Goal: Communication & Community: Participate in discussion

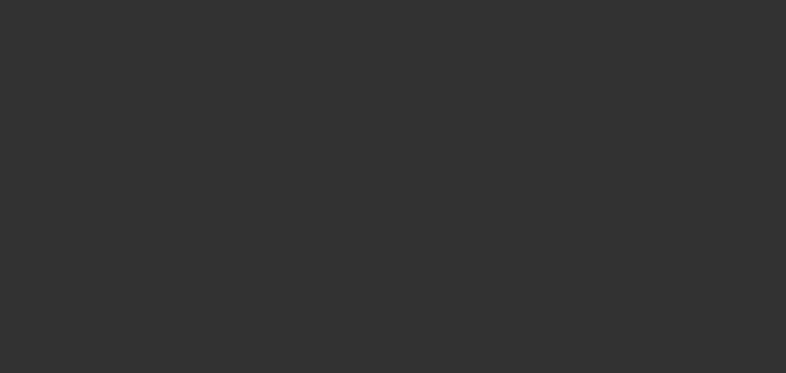
select select "0"
select select "0.1"
select select "4"
select select "0"
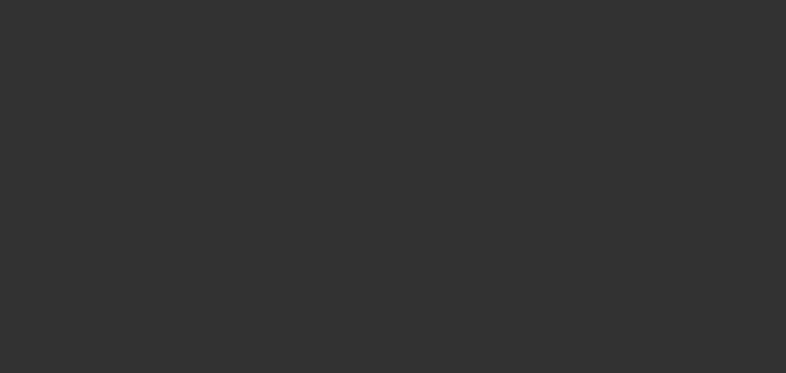
select select "0.1"
select select "4"
select select "0"
select select "2"
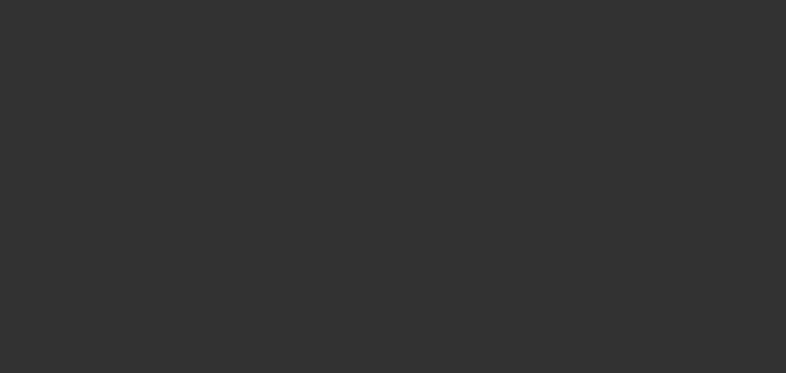
select select "0.1"
select select "4"
select select "0"
select select "2"
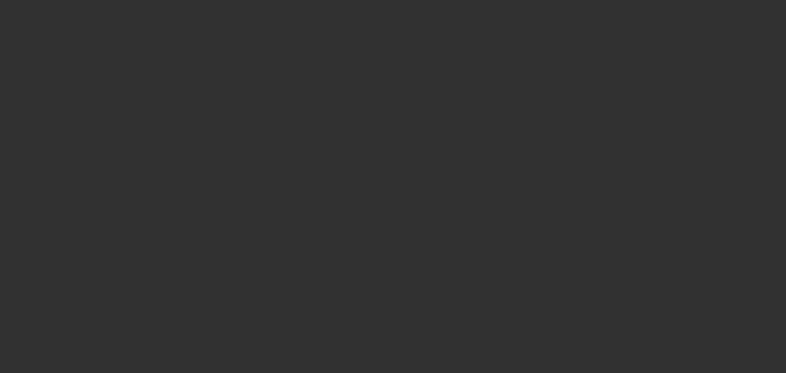
select select "0.1"
select select "4"
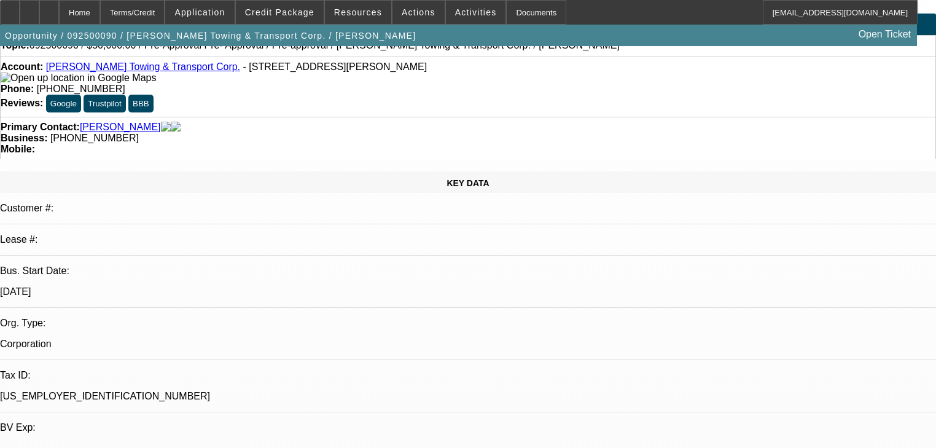
scroll to position [98, 0]
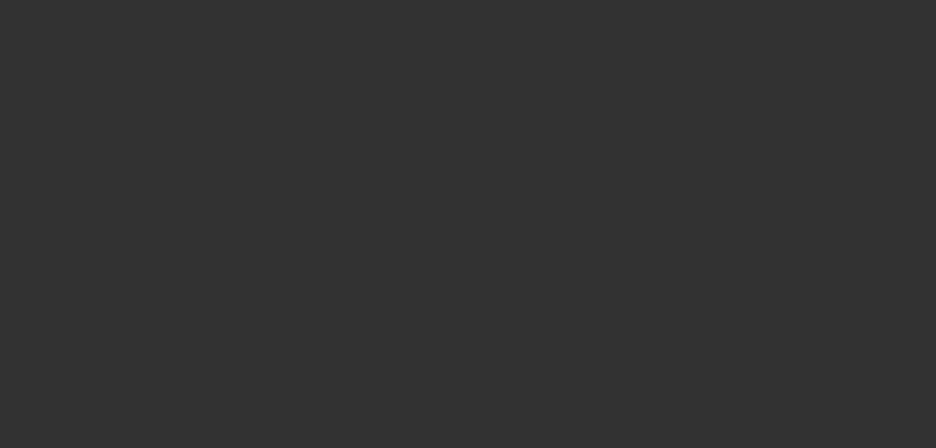
scroll to position [0, 0]
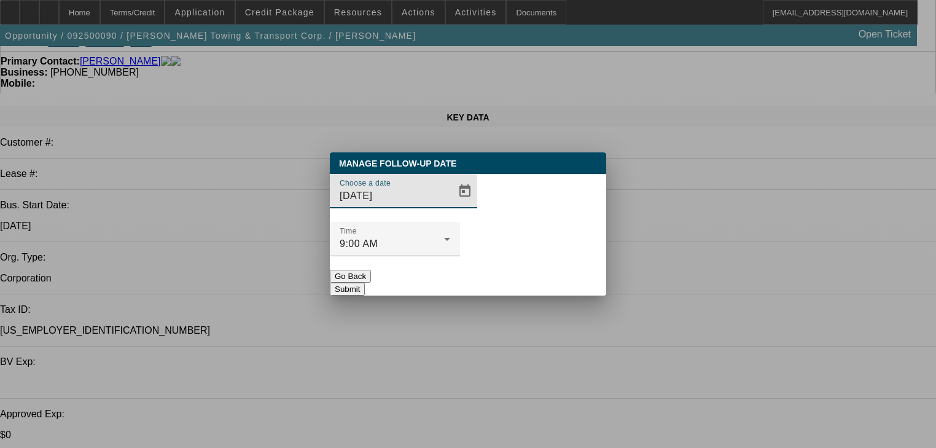
click at [424, 203] on input "[DATE]" at bounding box center [395, 196] width 111 height 15
click at [450, 206] on span "Open calendar" at bounding box center [464, 190] width 29 height 29
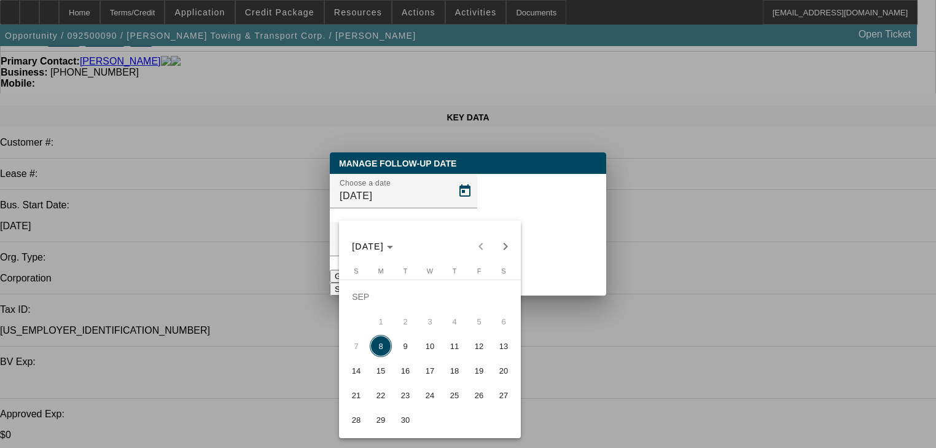
click at [386, 351] on span "8" at bounding box center [381, 346] width 22 height 22
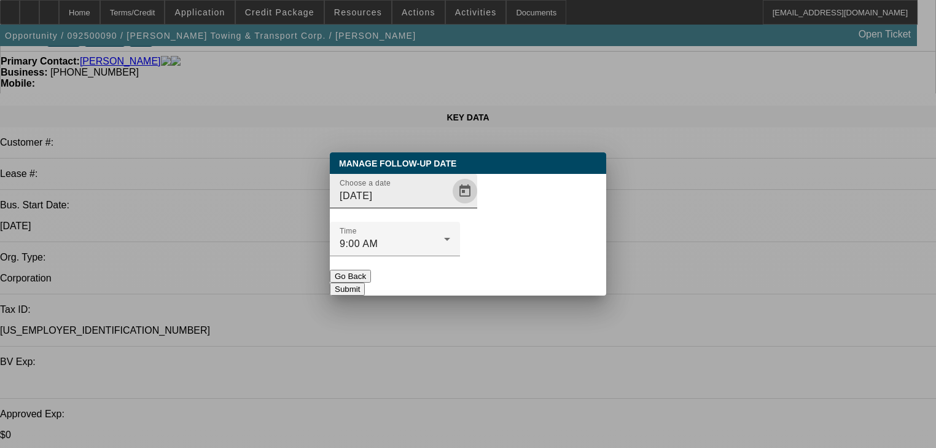
click at [450, 206] on span "Open calendar" at bounding box center [464, 190] width 29 height 29
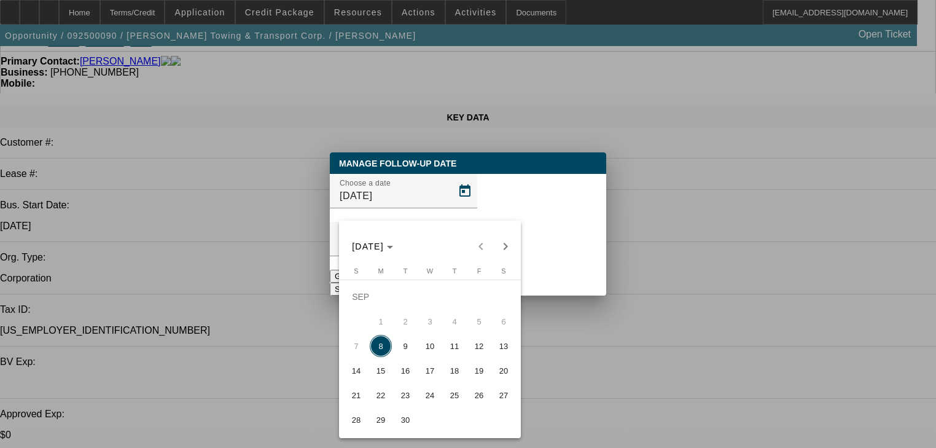
click at [403, 349] on span "9" at bounding box center [405, 346] width 22 height 22
type input "[DATE]"
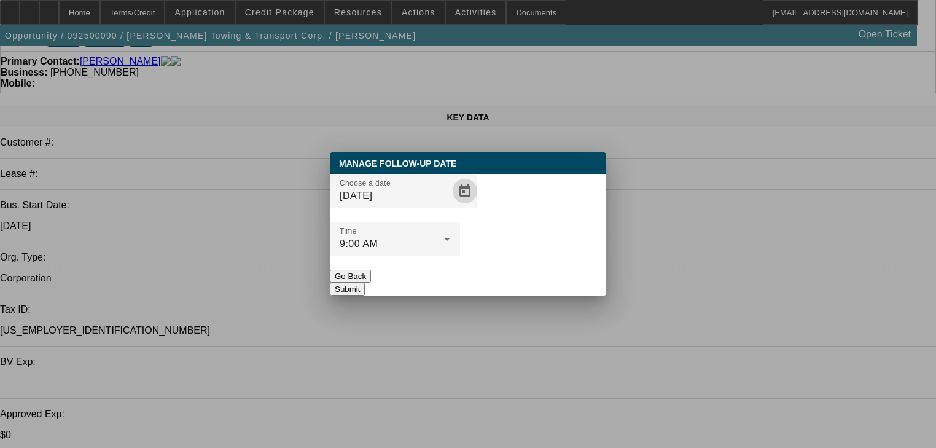
click at [365, 282] on button "Submit" at bounding box center [347, 288] width 35 height 13
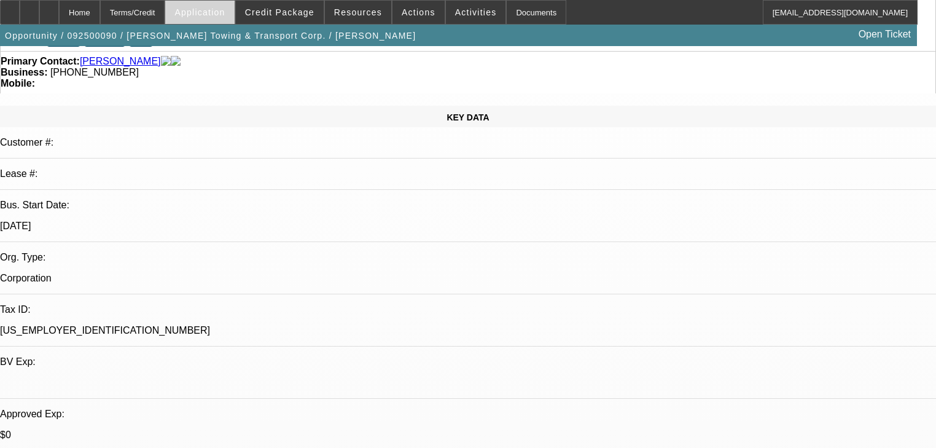
scroll to position [98, 0]
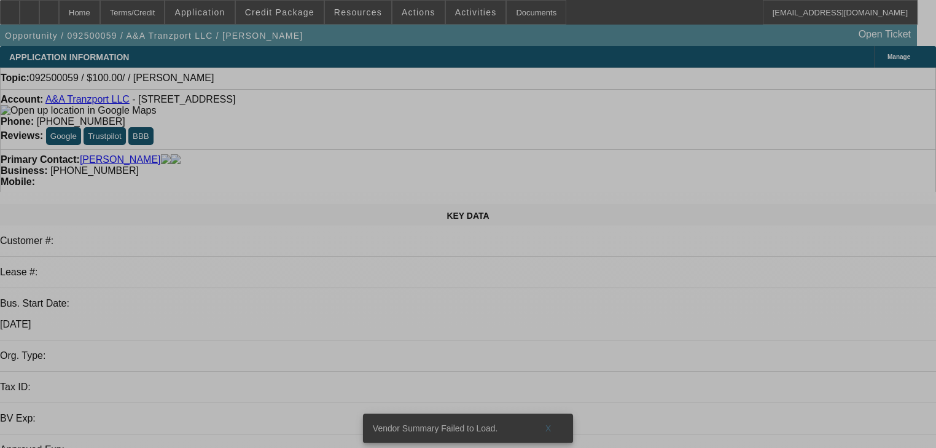
select select "0"
select select "2"
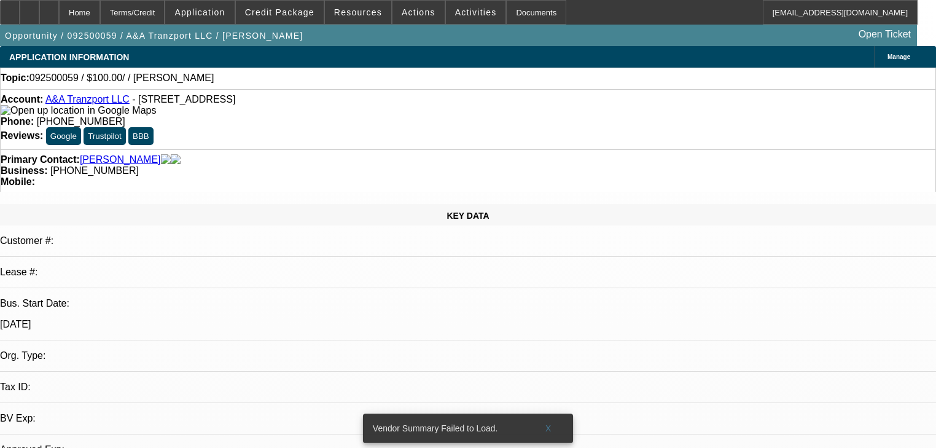
select select "2"
select select "0.1"
select select "4"
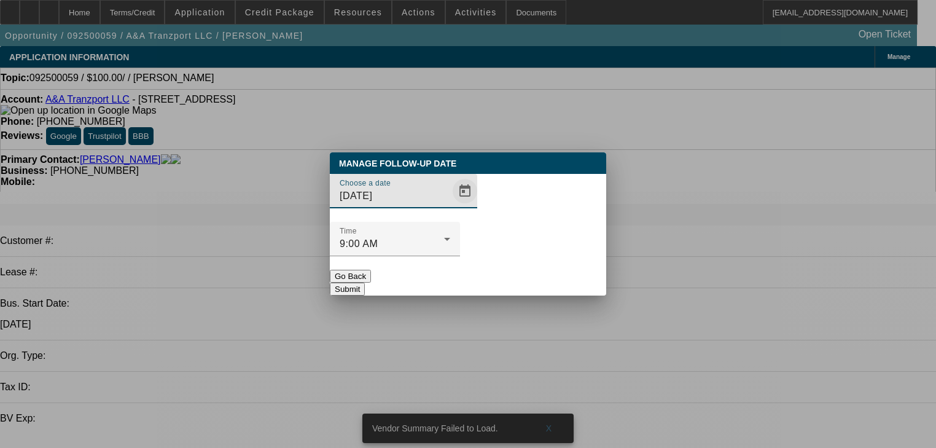
click at [454, 206] on span "Open calendar" at bounding box center [464, 190] width 29 height 29
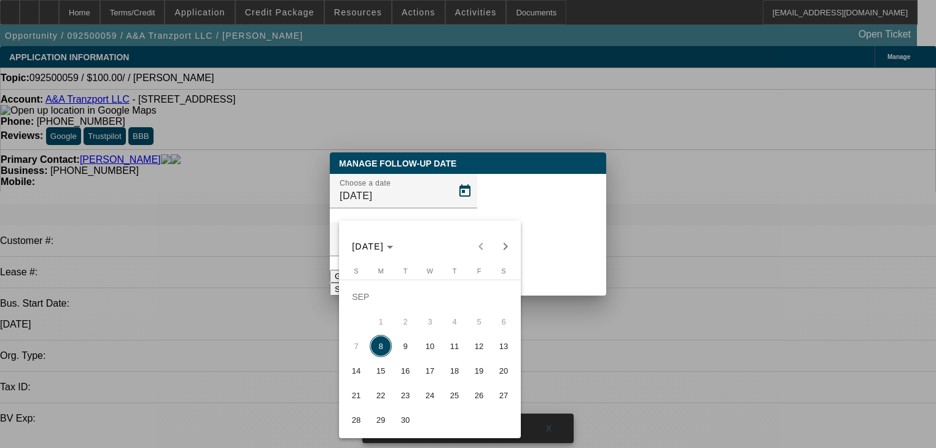
click at [427, 354] on span "10" at bounding box center [430, 346] width 22 height 22
type input "9/10/2025"
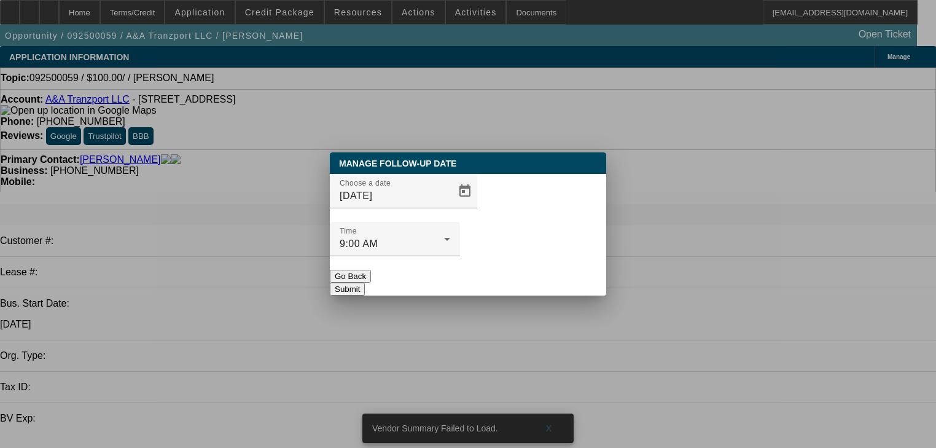
click at [365, 282] on button "Submit" at bounding box center [347, 288] width 35 height 13
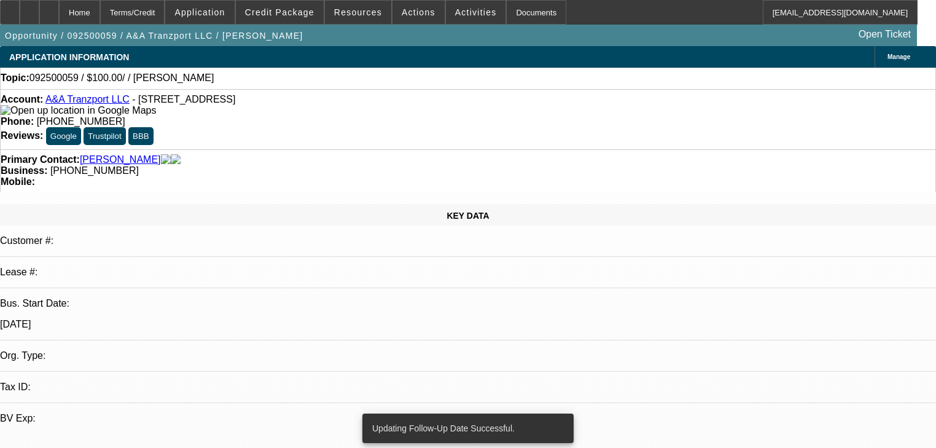
radio input "true"
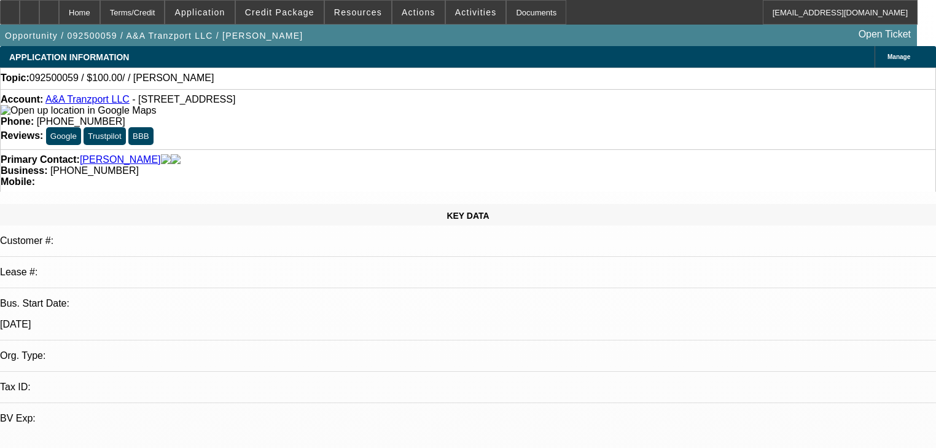
type textarea "Need: current on those things on CBR. BANKS"
radio input "true"
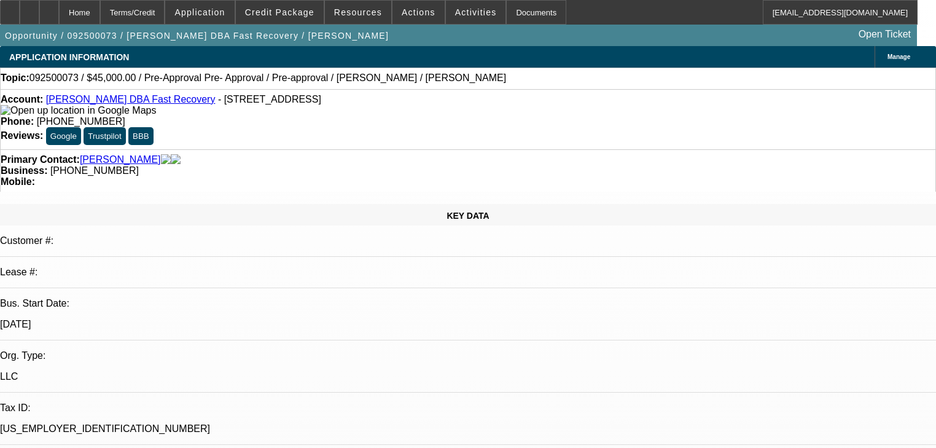
select select "0"
select select "6"
select select "0"
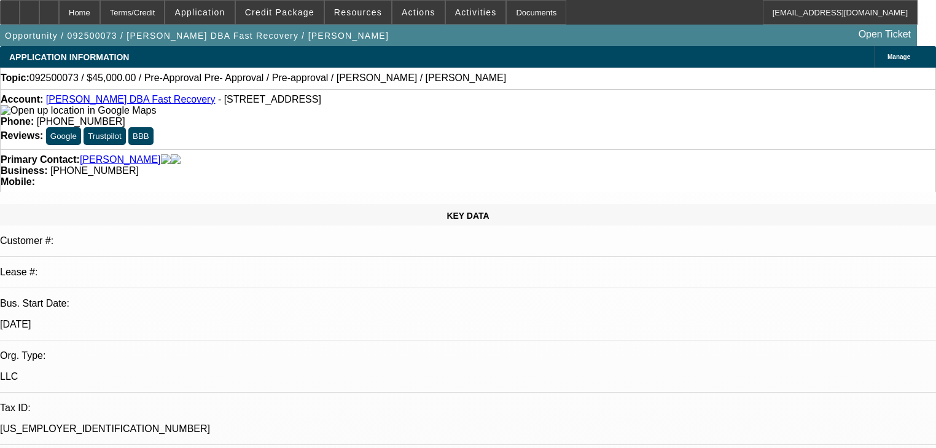
select select "0"
select select "0.1"
select select "4"
select select "0"
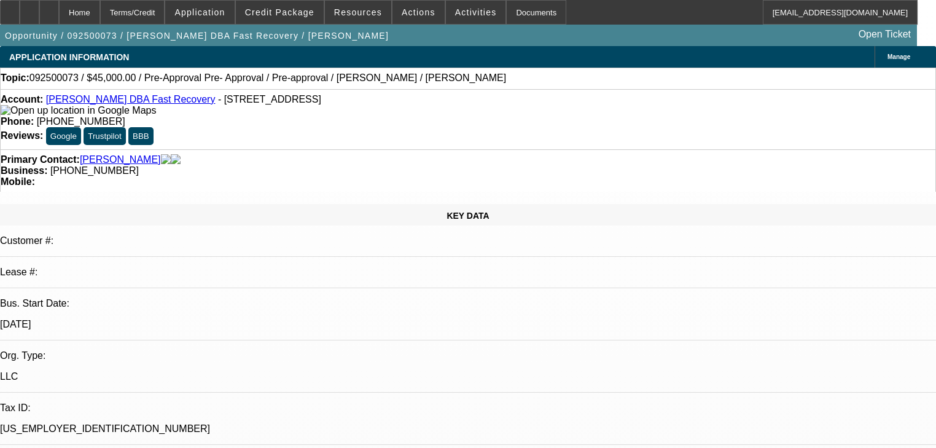
select select "0.1"
select select "4"
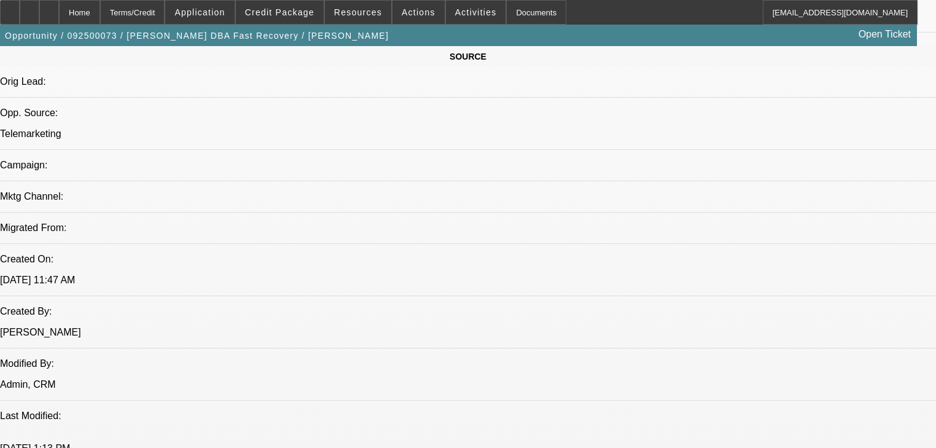
scroll to position [884, 0]
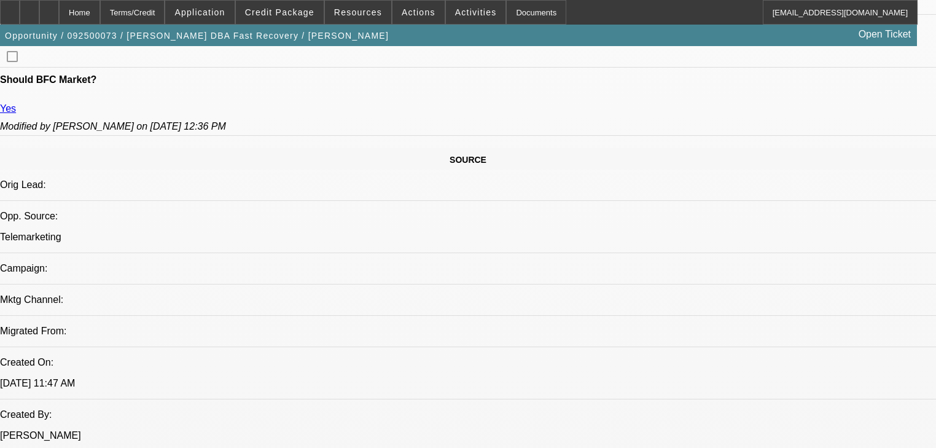
radio input "true"
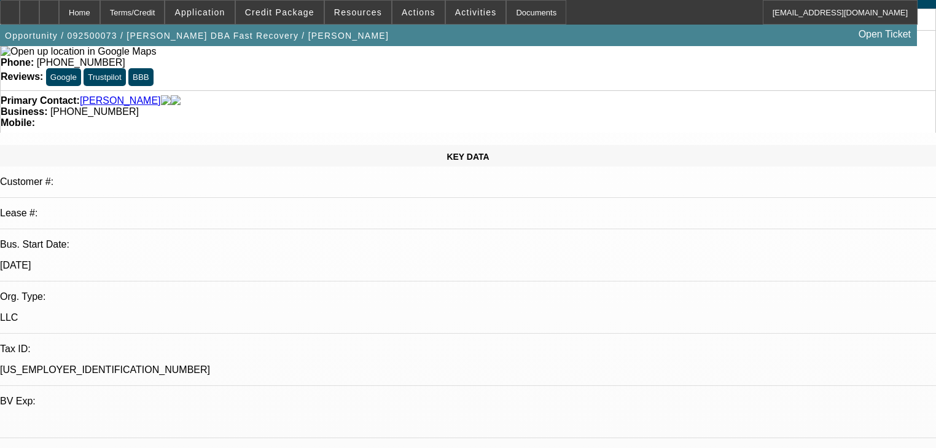
scroll to position [0, 0]
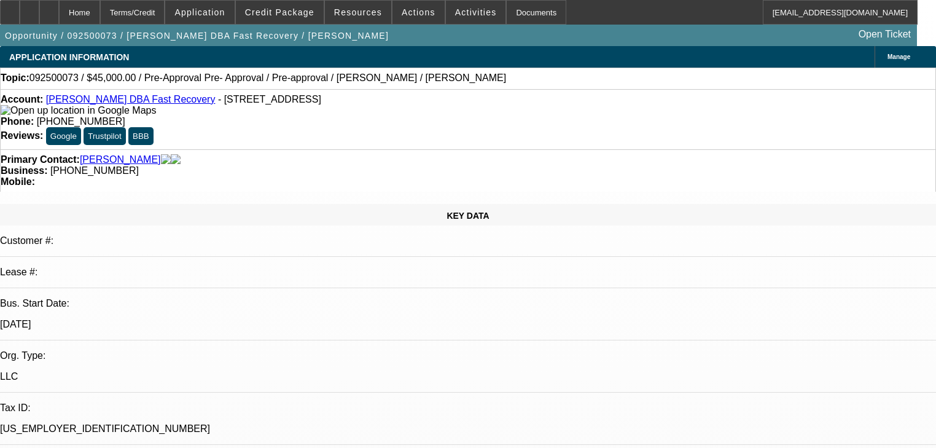
type textarea "Need entity name- Amur funded already. Switch app to finpac make sure tow licen…"
radio input "true"
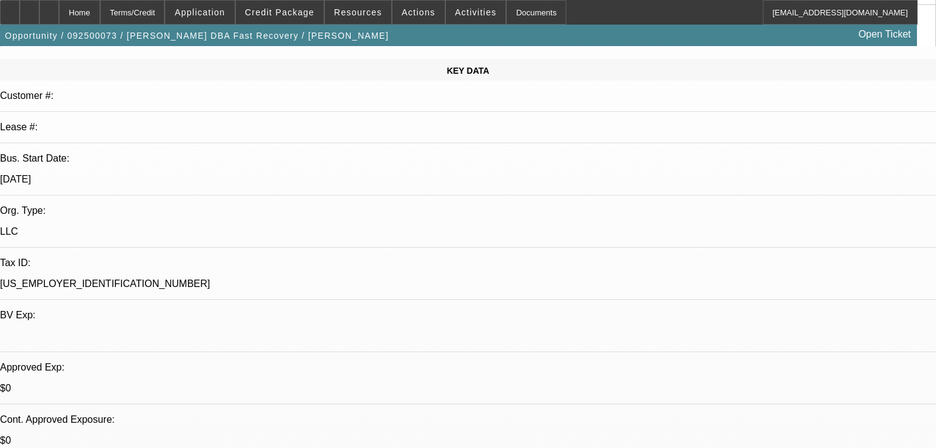
scroll to position [98, 0]
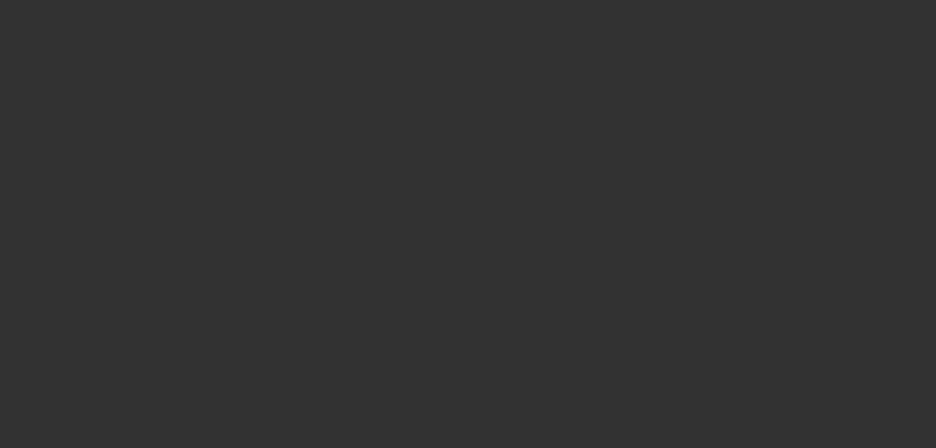
scroll to position [0, 0]
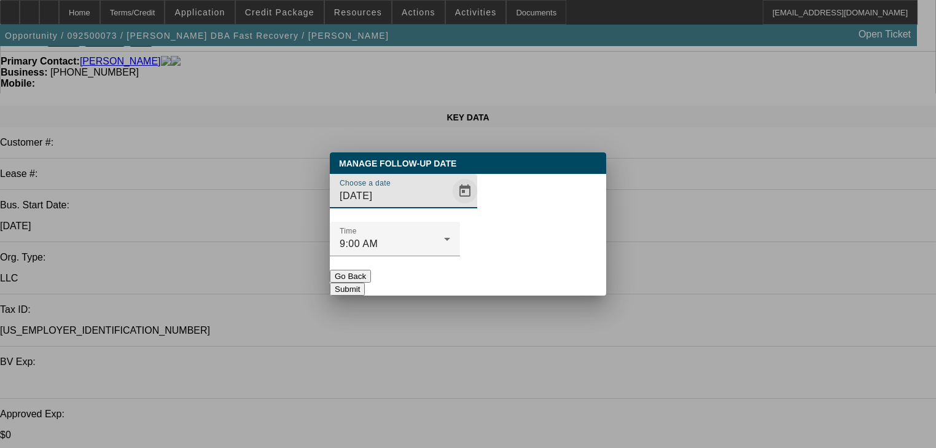
click at [450, 206] on span "Open calendar" at bounding box center [464, 190] width 29 height 29
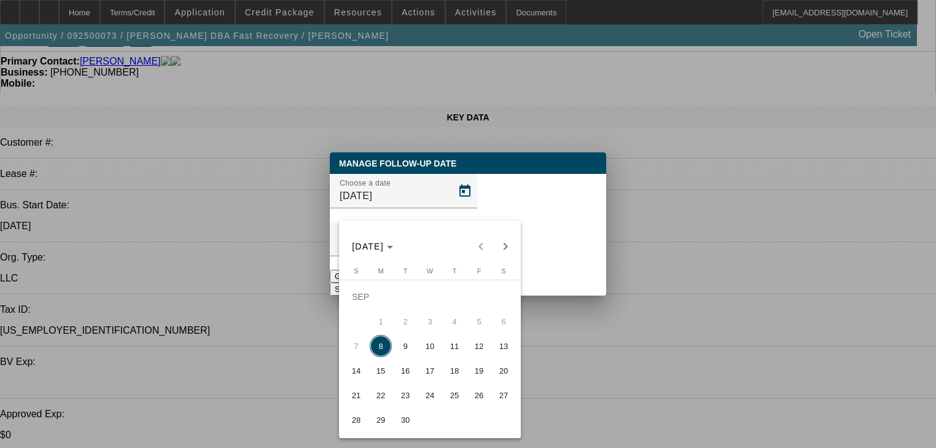
click at [407, 353] on span "9" at bounding box center [405, 346] width 22 height 22
type input "[DATE]"
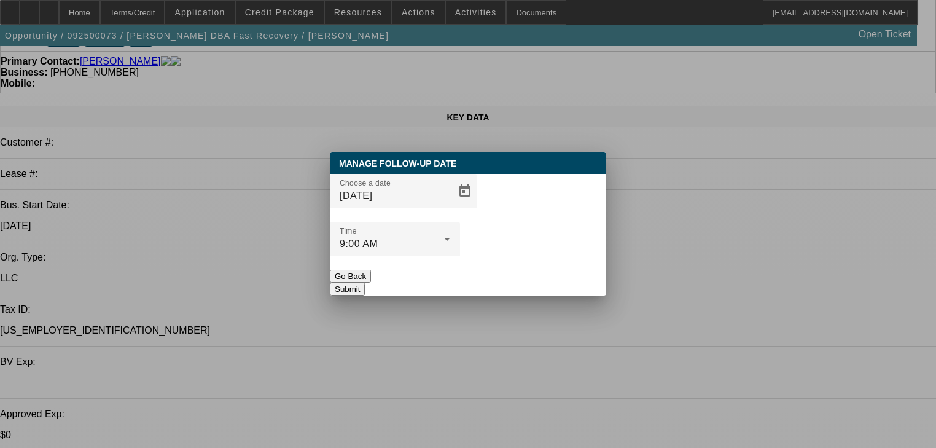
click at [365, 282] on button "Submit" at bounding box center [347, 288] width 35 height 13
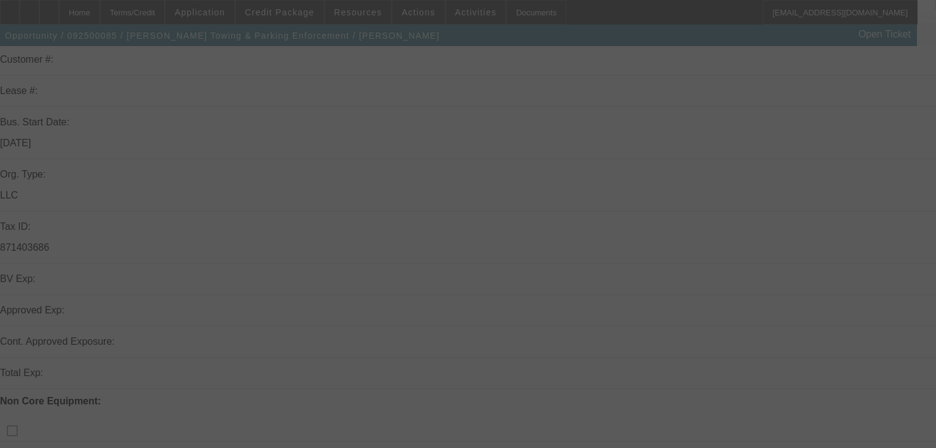
scroll to position [246, 0]
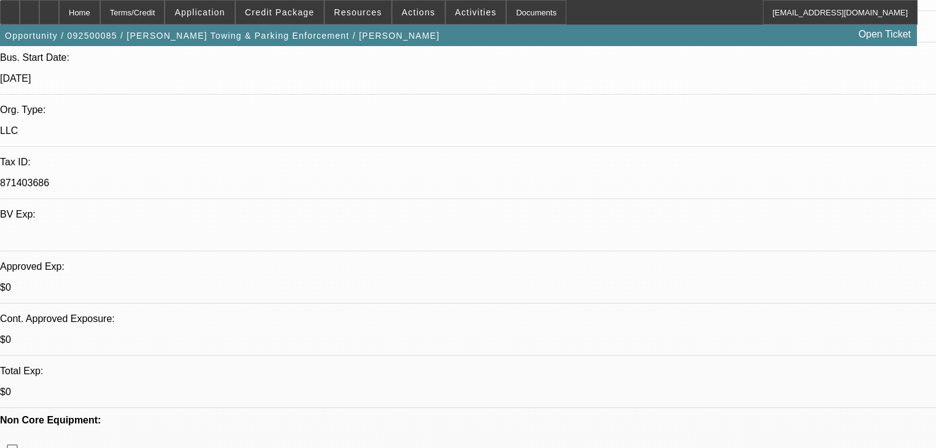
select select "0"
select select "6"
select select "0"
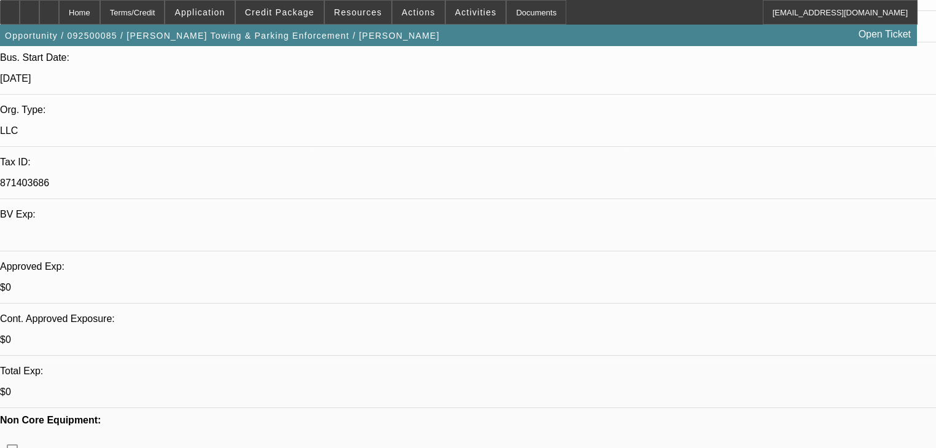
select select "0"
select select "6"
select select "0"
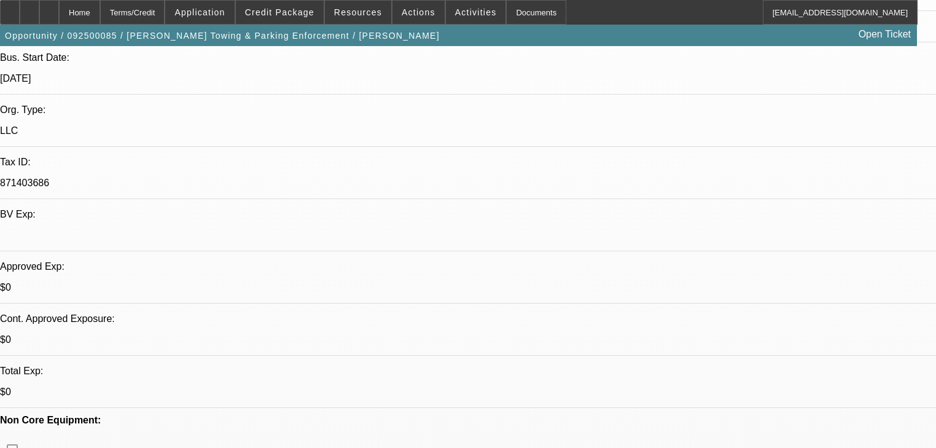
select select "0"
select select "6"
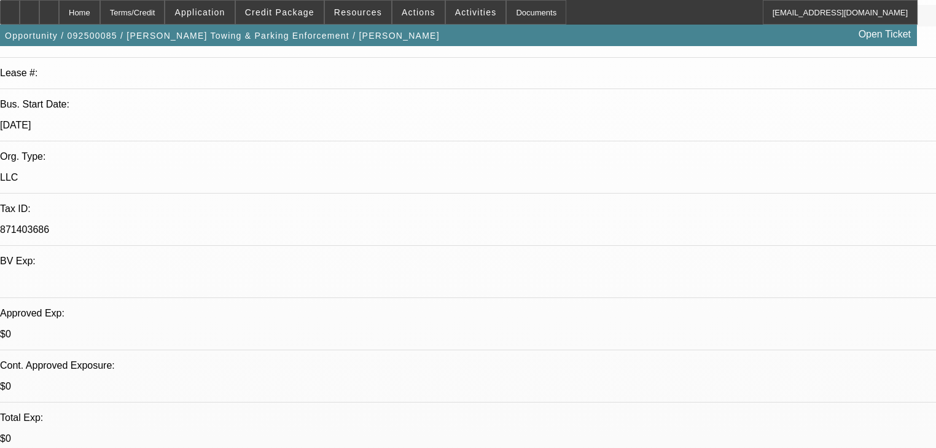
scroll to position [196, 0]
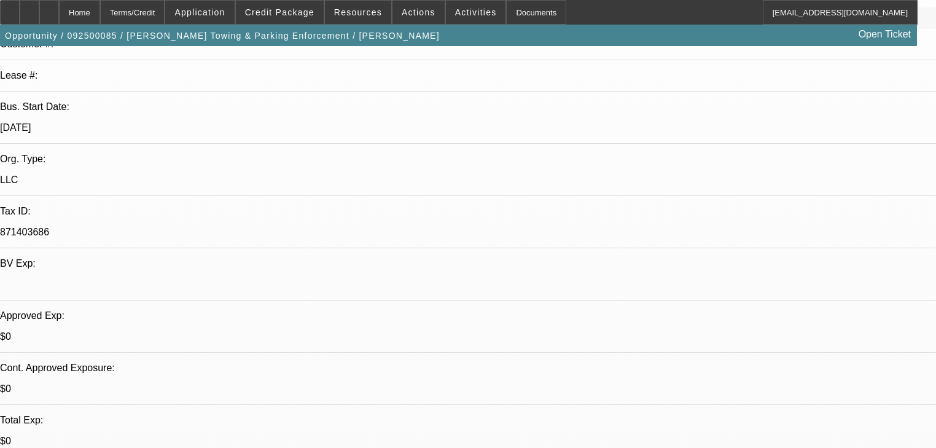
radio input "true"
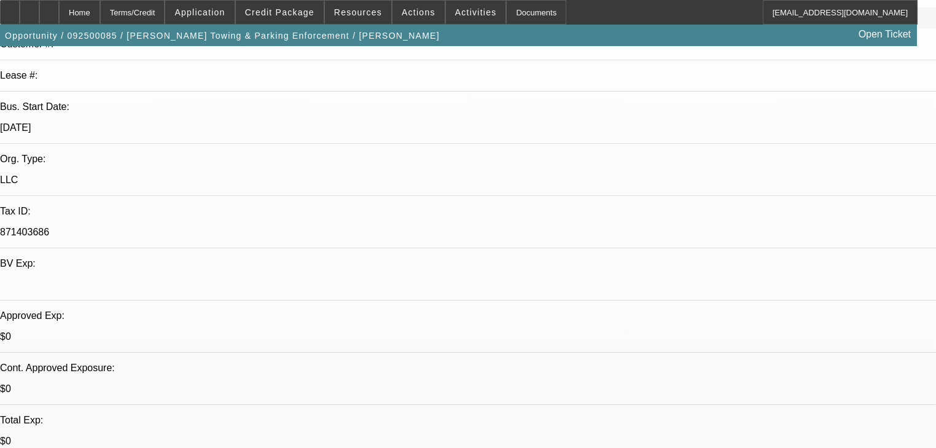
type textarea "Waiting on banks then will have personal credit convo set expectations."
radio input "true"
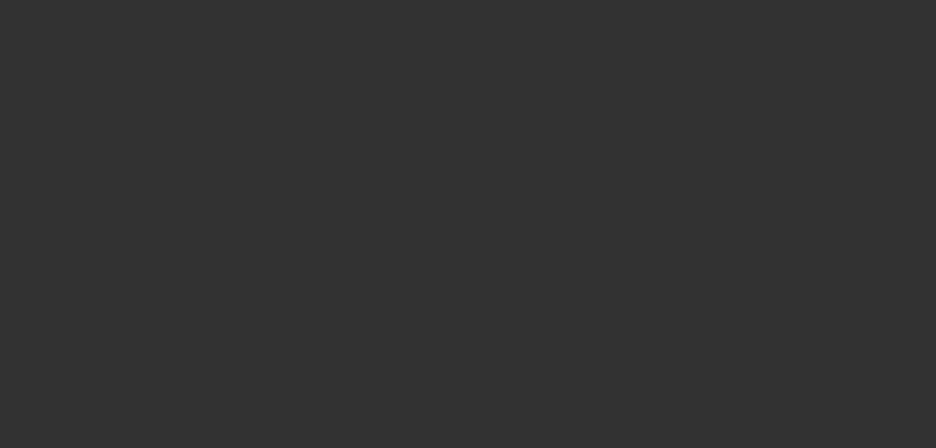
scroll to position [0, 0]
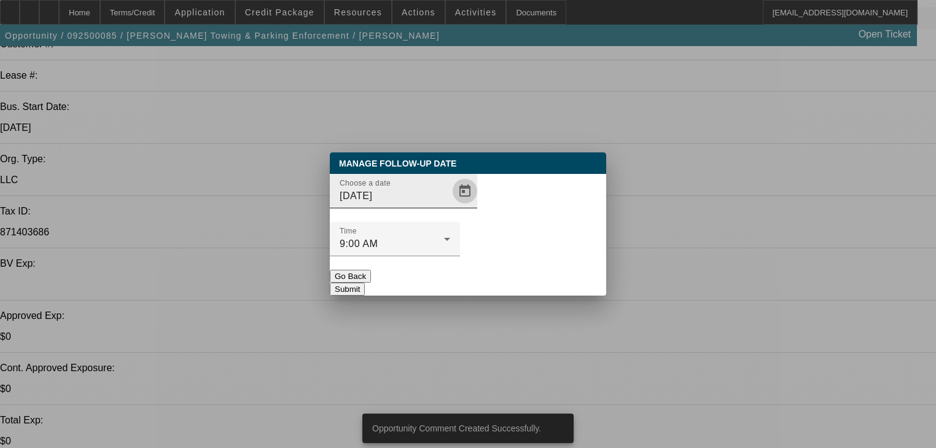
click at [450, 206] on span "Open calendar" at bounding box center [464, 190] width 29 height 29
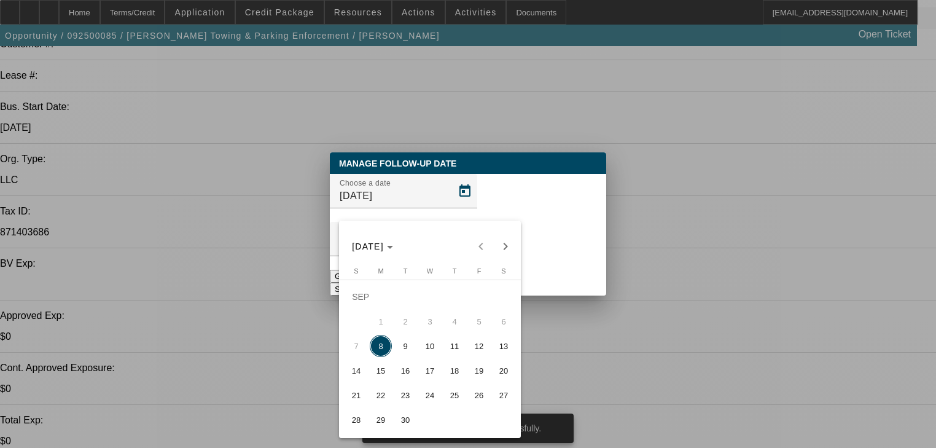
click at [432, 355] on span "10" at bounding box center [430, 346] width 22 height 22
type input "9/10/2025"
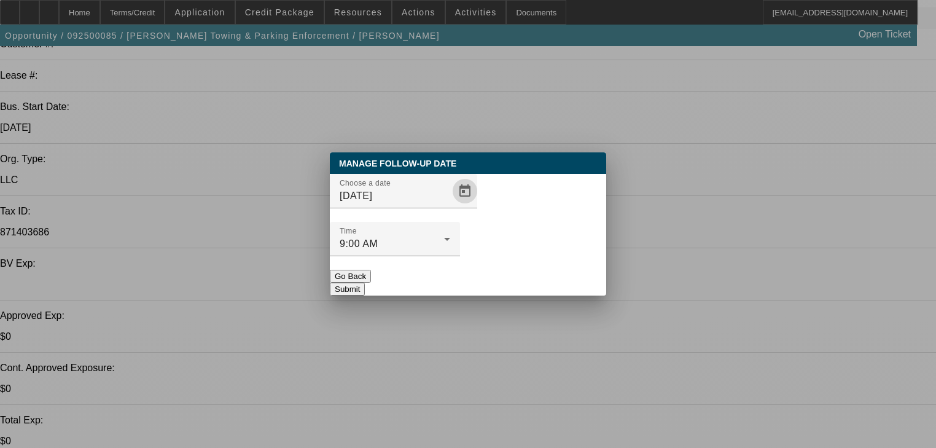
click at [365, 282] on button "Submit" at bounding box center [347, 288] width 35 height 13
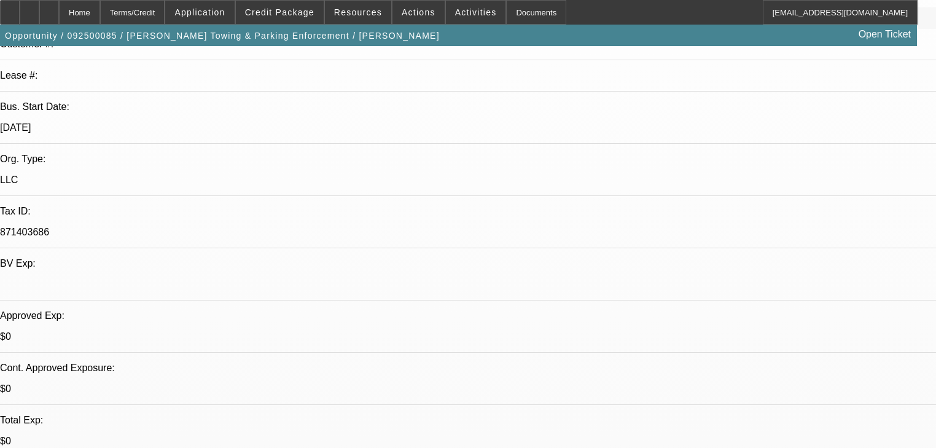
scroll to position [196, 0]
